Goal: Find specific page/section: Find specific page/section

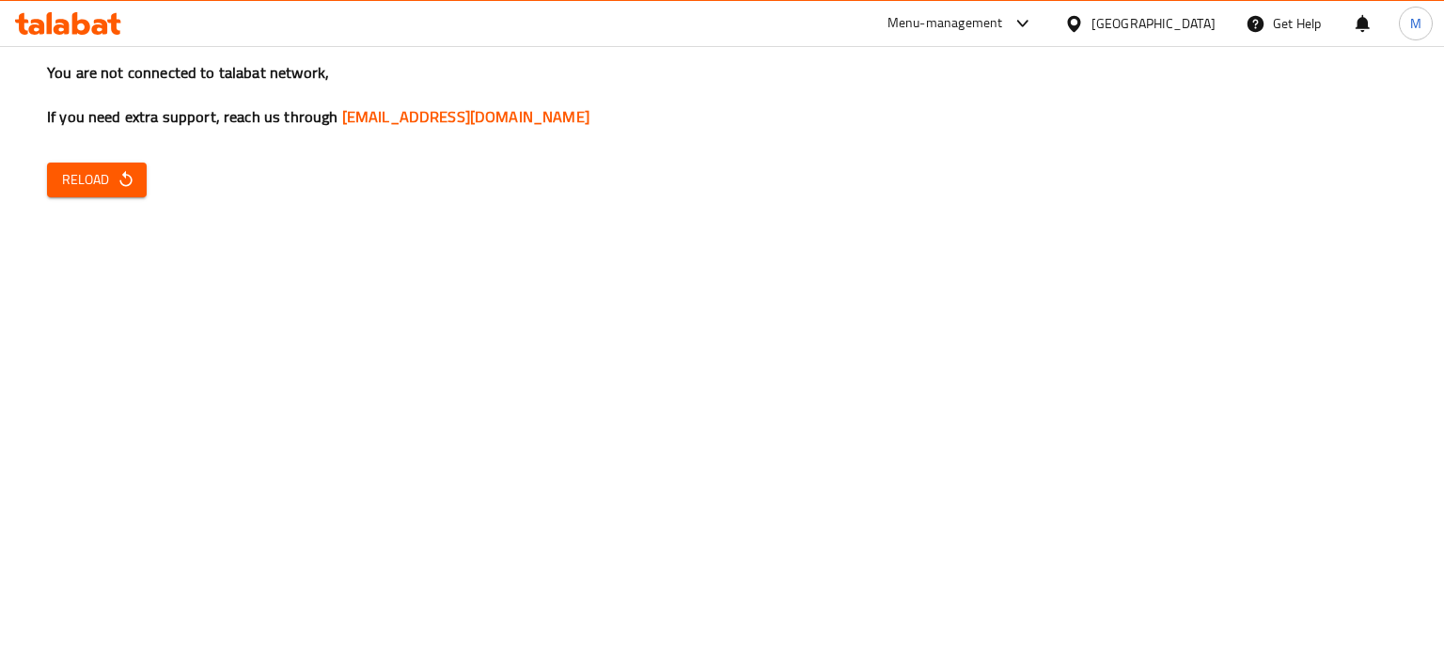
click at [75, 181] on span "Reload" at bounding box center [97, 179] width 70 height 23
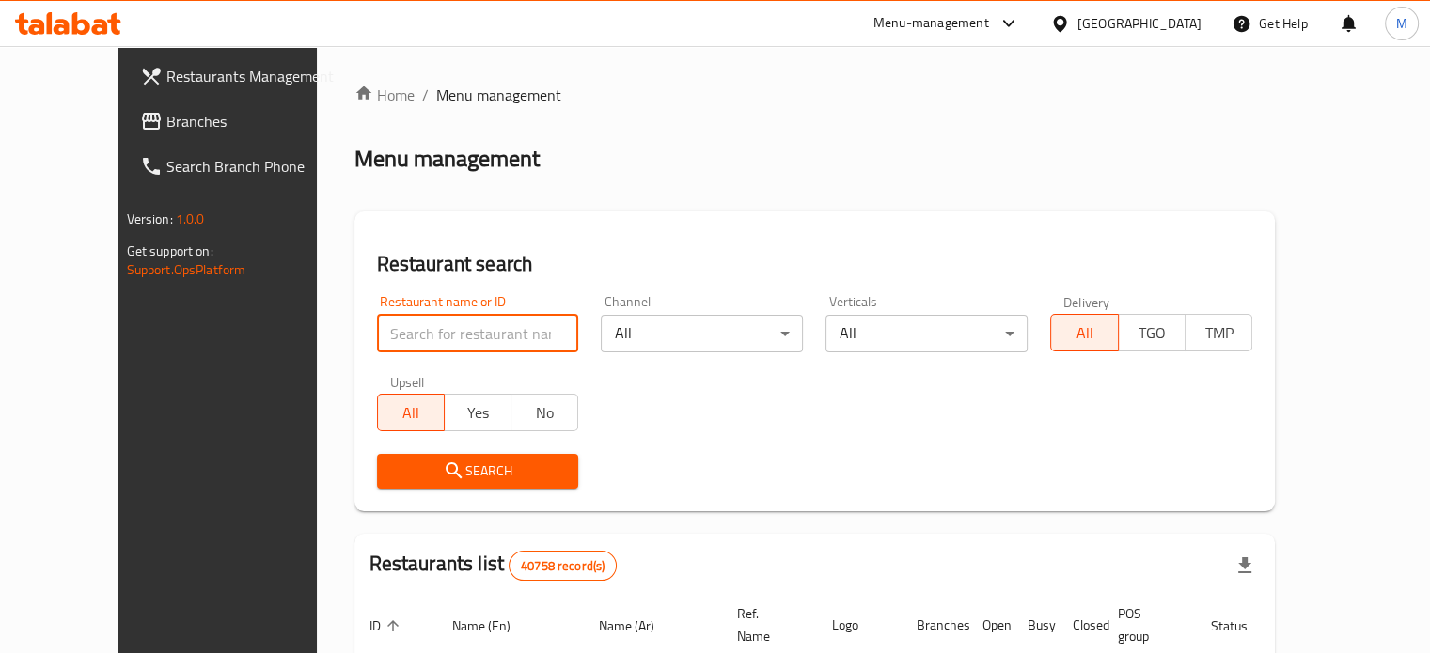
click at [426, 330] on input "search" at bounding box center [478, 334] width 202 height 38
click at [774, 470] on div "Search" at bounding box center [815, 471] width 899 height 57
click at [1033, 448] on div "Search" at bounding box center [815, 471] width 899 height 57
click at [1264, 430] on div "Restaurant name or ID Restaurant name or ID Channel All ​ Verticals All ​ Deliv…" at bounding box center [815, 392] width 899 height 216
click at [988, 431] on div "Restaurant name or ID Restaurant name or ID Channel All ​ Verticals All ​ Deliv…" at bounding box center [815, 392] width 899 height 216
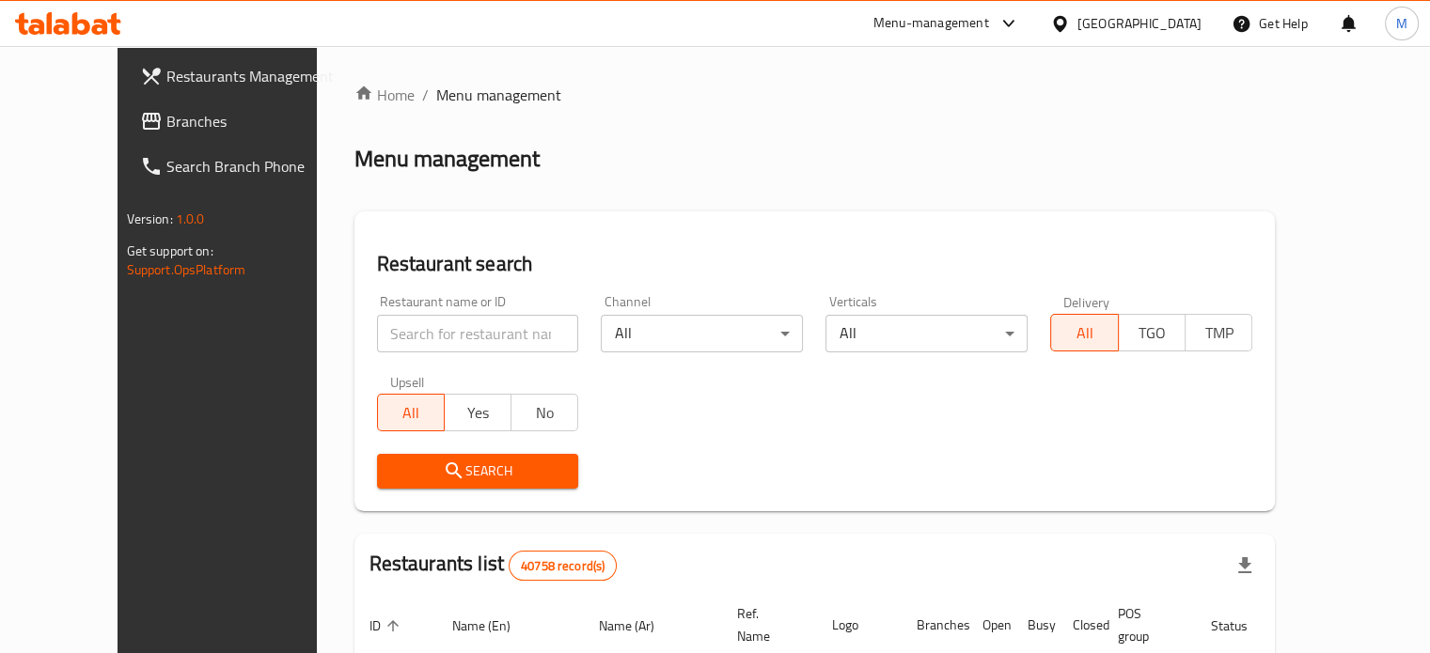
click at [650, 441] on div "Restaurant name or ID Restaurant name or ID Channel All ​ Verticals All ​ Deliv…" at bounding box center [815, 392] width 899 height 216
click at [494, 253] on h2 "Restaurant search" at bounding box center [815, 264] width 876 height 28
click at [434, 335] on input "search" at bounding box center [478, 334] width 202 height 38
click at [425, 334] on input "search" at bounding box center [478, 334] width 202 height 38
click at [423, 330] on input "search" at bounding box center [478, 334] width 202 height 38
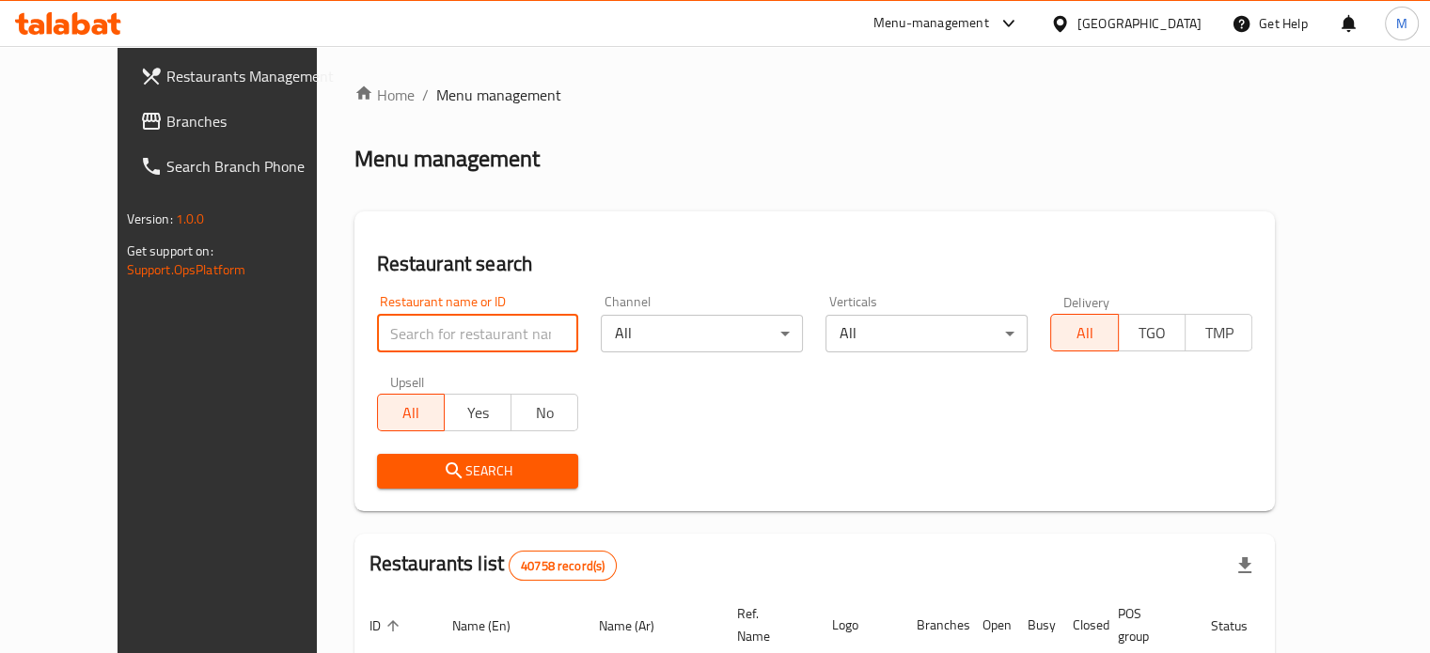
click at [417, 330] on input "search" at bounding box center [478, 334] width 202 height 38
click at [737, 435] on div "Restaurant name or ID Restaurant name or ID Channel All ​ Verticals All ​ Deliv…" at bounding box center [815, 392] width 899 height 216
click at [425, 332] on input "search" at bounding box center [478, 334] width 202 height 38
click at [737, 407] on div "Restaurant name or ID Restaurant name or ID Channel All ​ Verticals All ​ Deliv…" at bounding box center [815, 392] width 899 height 216
click at [419, 326] on input "search" at bounding box center [478, 334] width 202 height 38
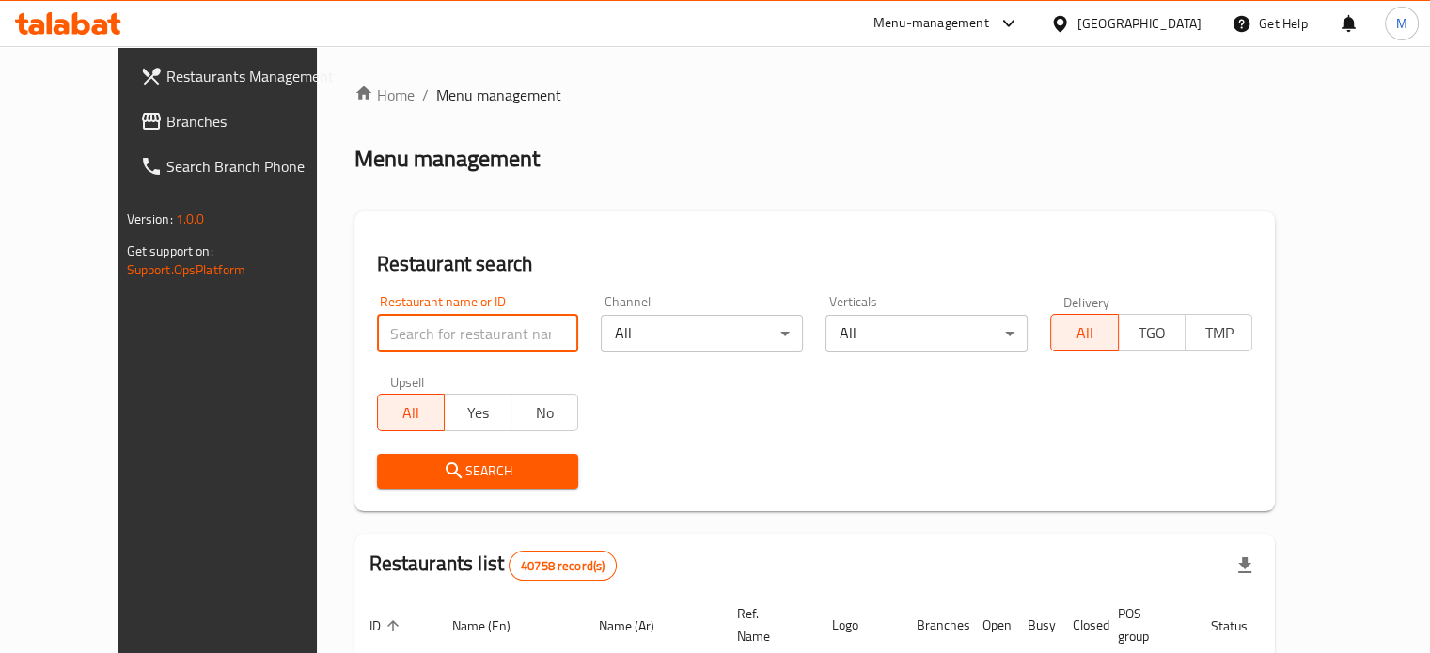
click at [681, 423] on div "Restaurant name or ID Restaurant name or ID Channel All ​ Verticals All ​ Deliv…" at bounding box center [815, 392] width 899 height 216
click at [429, 339] on input "search" at bounding box center [478, 334] width 202 height 38
click at [393, 333] on input "search" at bounding box center [478, 334] width 202 height 38
click at [795, 409] on div "Restaurant name or ID Restaurant name or ID Channel All ​ Verticals All ​ Deliv…" at bounding box center [815, 392] width 899 height 216
click at [415, 330] on input "search" at bounding box center [478, 334] width 202 height 38
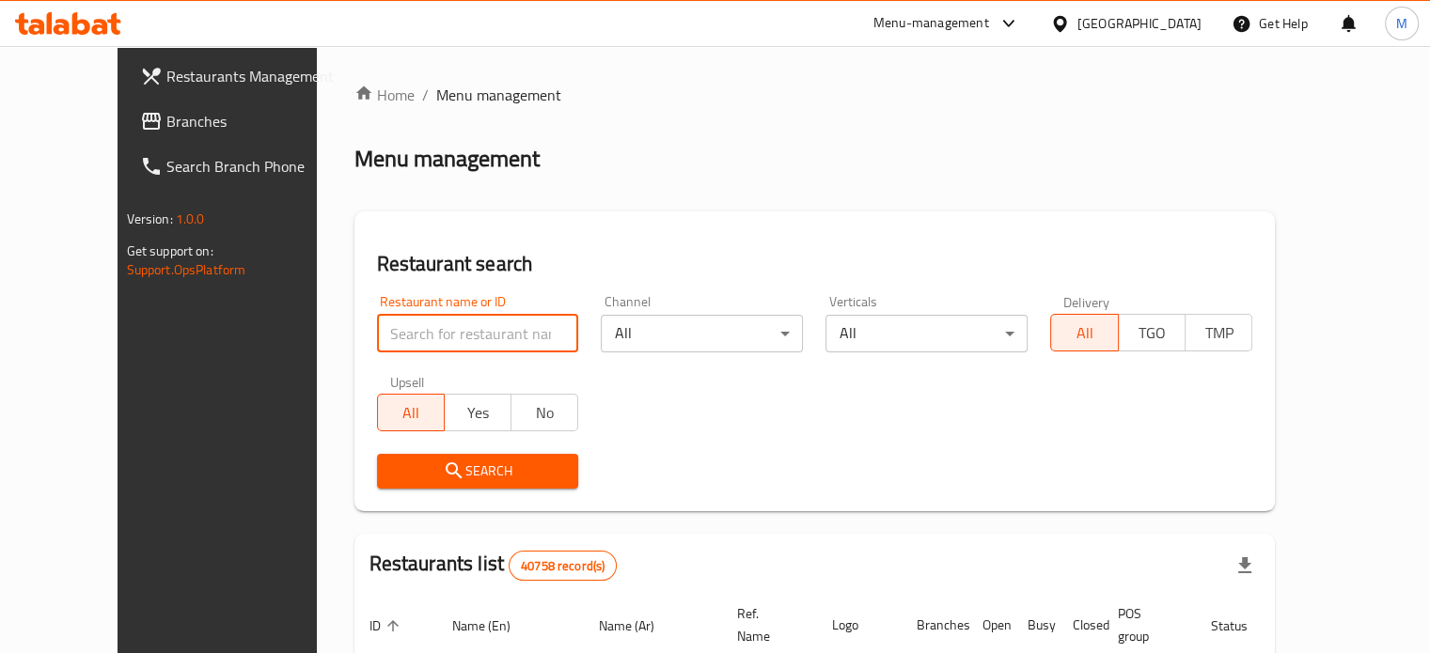
click at [821, 430] on div "Restaurant name or ID Restaurant name or ID Channel All ​ Verticals All ​ Deliv…" at bounding box center [815, 392] width 899 height 216
click at [419, 332] on input "search" at bounding box center [478, 334] width 202 height 38
click at [704, 422] on div "Restaurant name or ID Restaurant name or ID Channel All ​ Verticals All ​ Deliv…" at bounding box center [815, 392] width 899 height 216
click at [428, 334] on input "search" at bounding box center [478, 334] width 202 height 38
drag, startPoint x: 625, startPoint y: 425, endPoint x: 568, endPoint y: 411, distance: 59.0
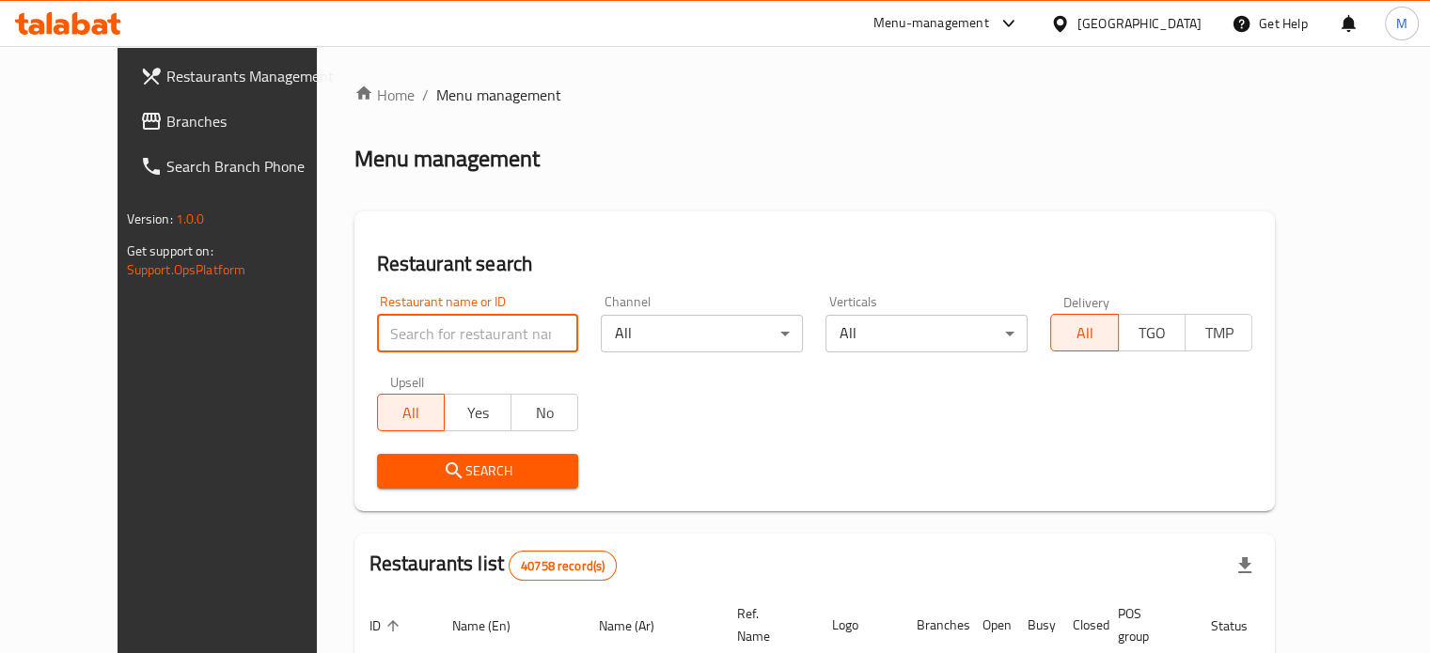
click at [625, 425] on div "Restaurant name or ID Restaurant name or ID Channel All ​ Verticals All ​ Deliv…" at bounding box center [815, 392] width 899 height 216
click at [396, 323] on input "search" at bounding box center [478, 334] width 202 height 38
click at [678, 409] on div "Restaurant name or ID Restaurant name or ID Channel All ​ Verticals All ​ Deliv…" at bounding box center [815, 392] width 899 height 216
click at [427, 326] on input "search" at bounding box center [478, 334] width 202 height 38
click at [737, 413] on div "Restaurant name or ID Restaurant name or ID Channel All ​ Verticals All ​ Deliv…" at bounding box center [815, 392] width 899 height 216
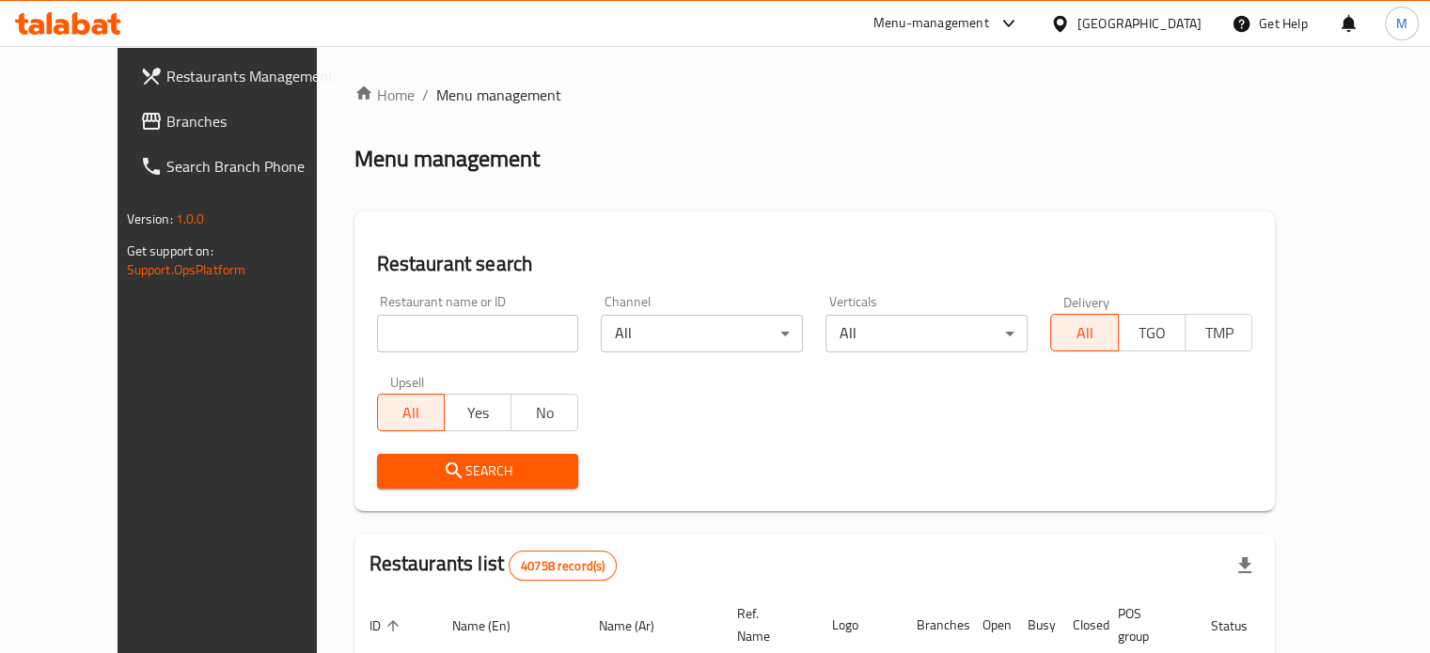
click at [412, 330] on input "search" at bounding box center [478, 334] width 202 height 38
click at [741, 423] on div "Restaurant name or ID Restaurant name or ID Channel All ​ Verticals All ​ Deliv…" at bounding box center [815, 392] width 899 height 216
click at [417, 336] on input "search" at bounding box center [478, 334] width 202 height 38
click at [713, 415] on div "Restaurant name or ID Restaurant name or ID Channel All ​ Verticals All ​ Deliv…" at bounding box center [815, 392] width 899 height 216
click at [442, 326] on input "search" at bounding box center [478, 334] width 202 height 38
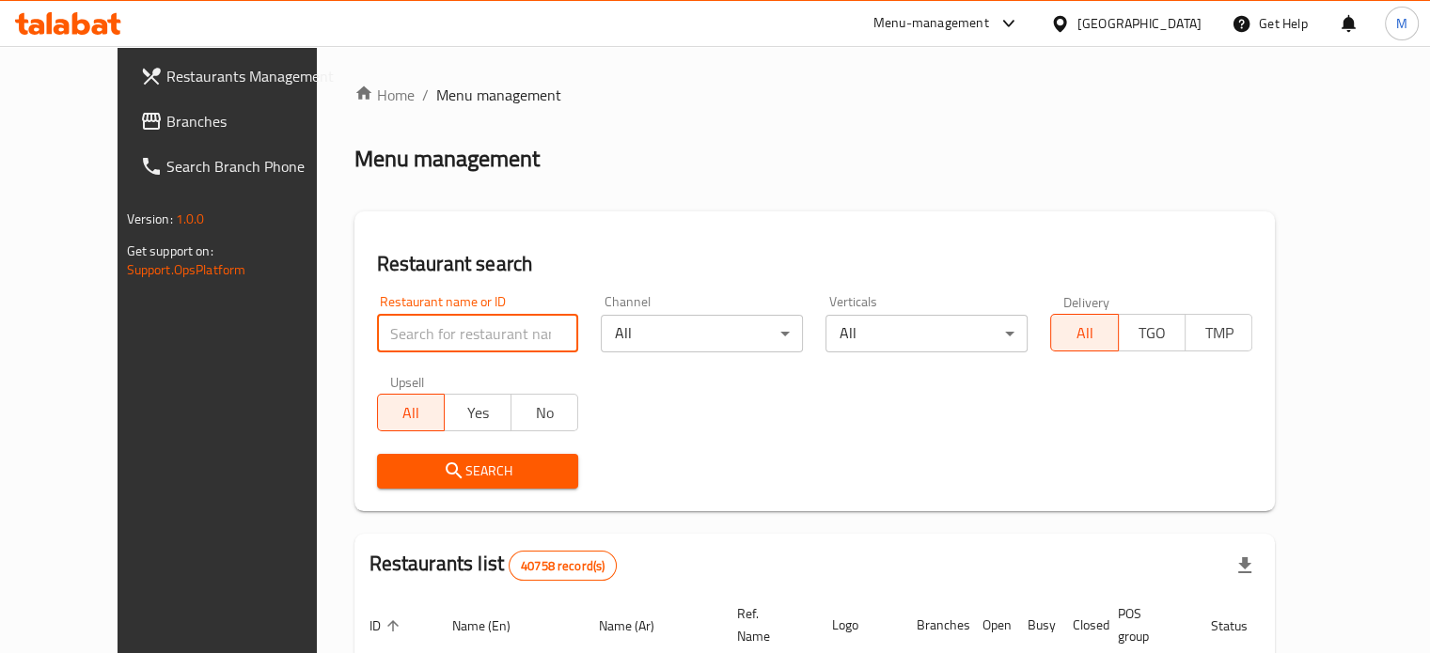
click at [723, 473] on div "Search" at bounding box center [815, 471] width 899 height 57
click at [438, 334] on input "search" at bounding box center [478, 334] width 202 height 38
click at [405, 326] on input "search" at bounding box center [478, 334] width 202 height 38
click at [797, 404] on div "Restaurant name or ID Restaurant name or ID Channel All ​ Verticals All ​ Deliv…" at bounding box center [815, 392] width 899 height 216
click at [417, 326] on input "search" at bounding box center [478, 334] width 202 height 38
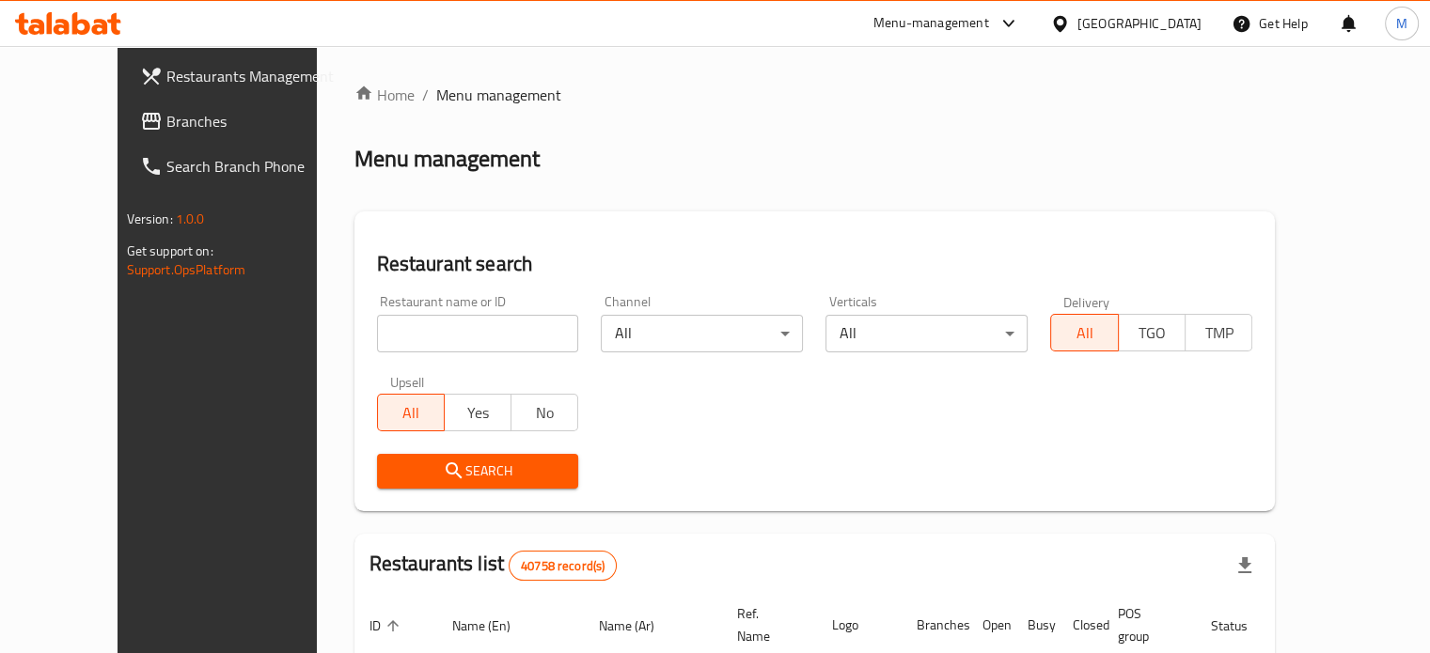
click at [734, 415] on div "Restaurant name or ID Restaurant name or ID Channel All ​ Verticals All ​ Deliv…" at bounding box center [815, 392] width 899 height 216
click at [415, 326] on input "search" at bounding box center [478, 334] width 202 height 38
click at [680, 428] on div "Restaurant name or ID Restaurant name or ID Channel All ​ Verticals All ​ Deliv…" at bounding box center [815, 392] width 899 height 216
click at [849, 457] on div "Search" at bounding box center [815, 471] width 899 height 57
click at [434, 318] on input "search" at bounding box center [478, 334] width 202 height 38
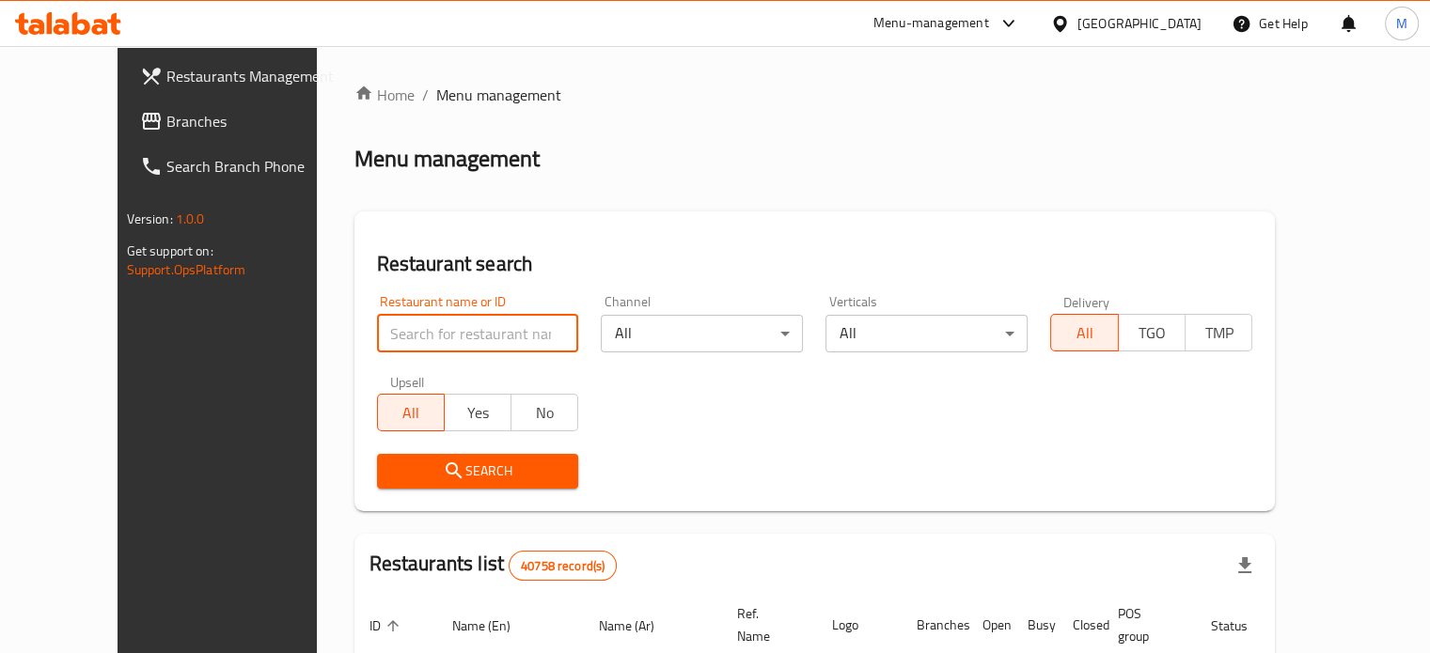
click at [634, 175] on div "Home / Menu management Menu management Restaurant search Restaurant name or ID …" at bounding box center [814, 651] width 921 height 1135
